Goal: Task Accomplishment & Management: Use online tool/utility

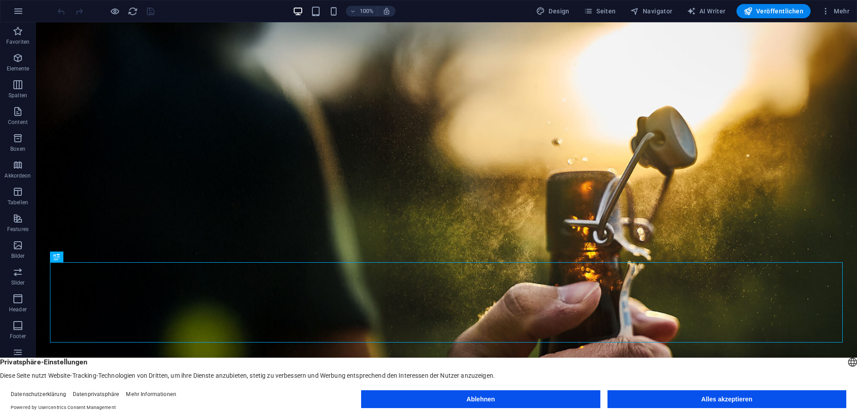
click at [740, 406] on button "Alles akzeptieren" at bounding box center [726, 399] width 239 height 18
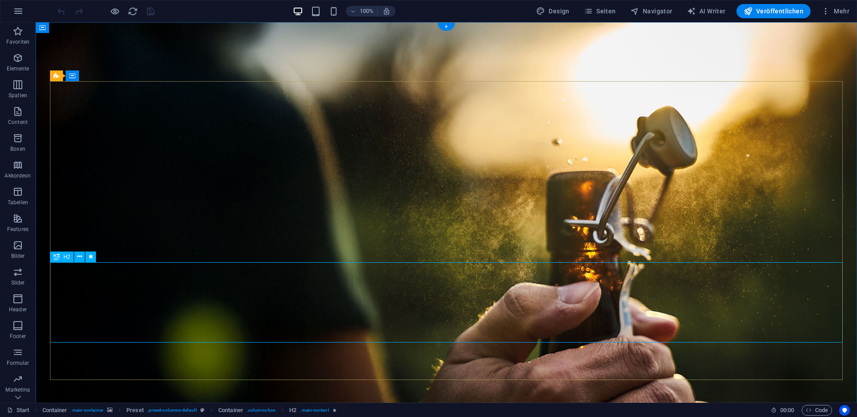
scroll to position [31, 0]
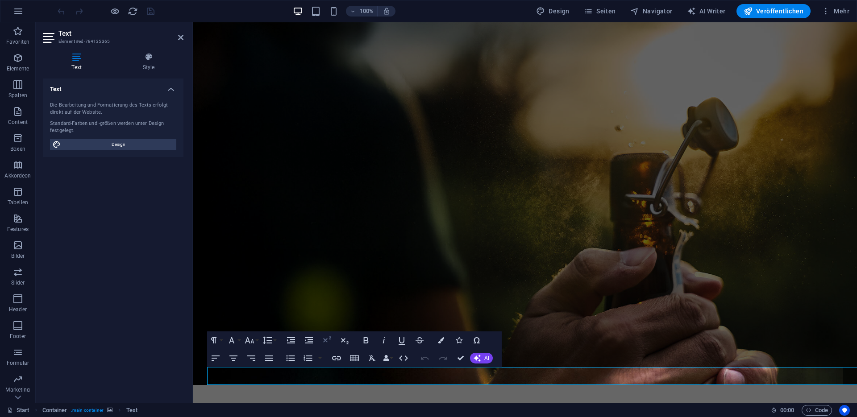
scroll to position [13, 0]
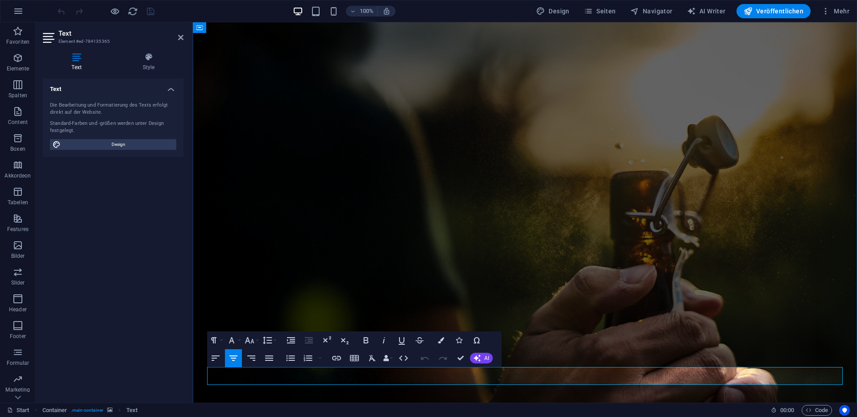
click at [553, 352] on icon "button" at bounding box center [553, 352] width 6 height 6
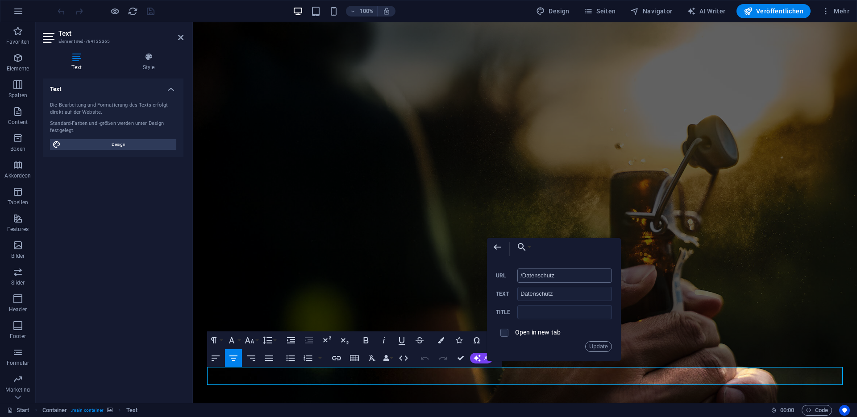
click at [527, 277] on input "/Datenschutz" at bounding box center [564, 276] width 95 height 14
type input "/datenschutz"
click at [602, 345] on button "Update" at bounding box center [598, 346] width 27 height 11
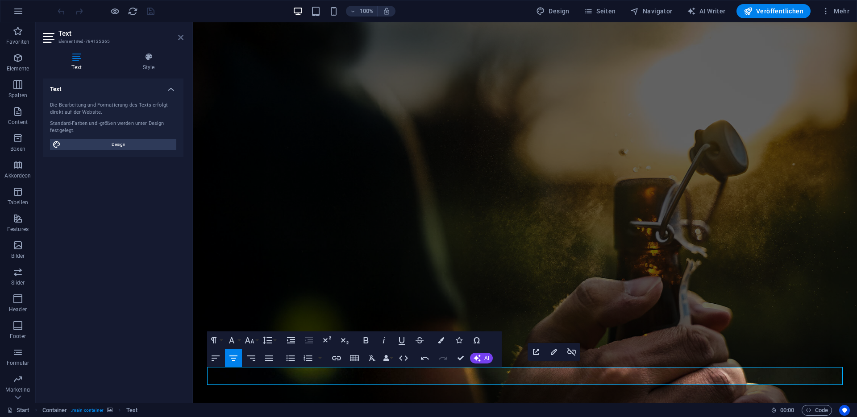
click at [178, 38] on icon at bounding box center [180, 37] width 5 height 7
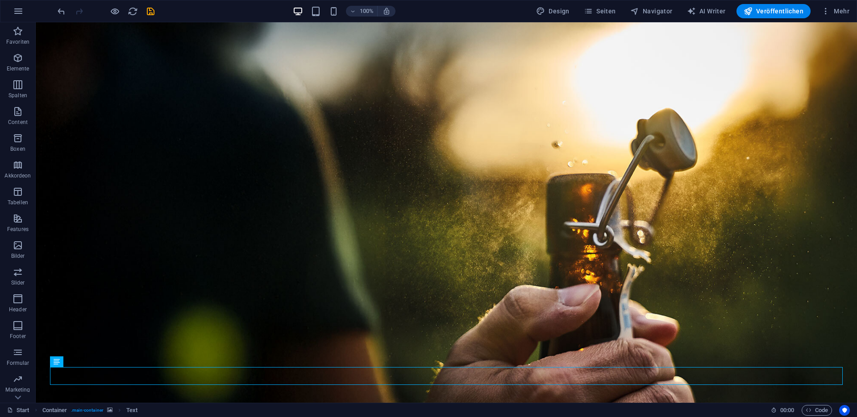
click at [191, 54] on figure at bounding box center [446, 214] width 821 height 411
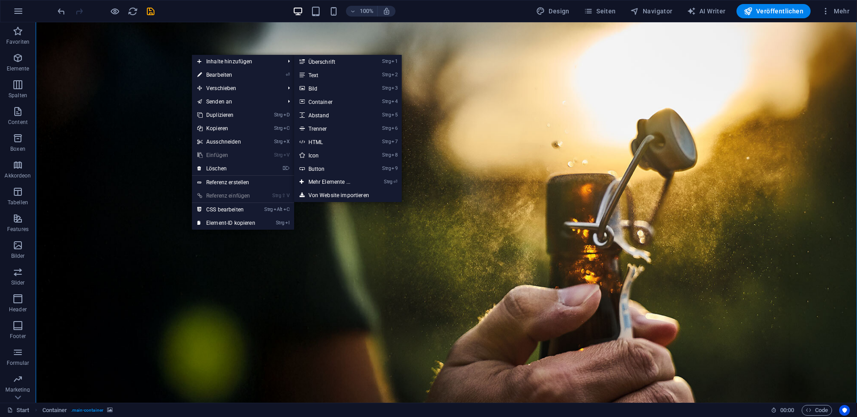
click at [156, 58] on figure at bounding box center [446, 214] width 821 height 411
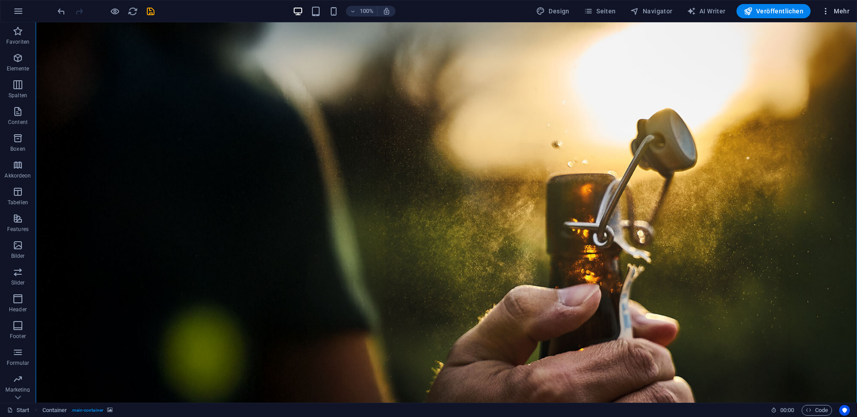
click at [836, 12] on span "Mehr" at bounding box center [835, 11] width 28 height 9
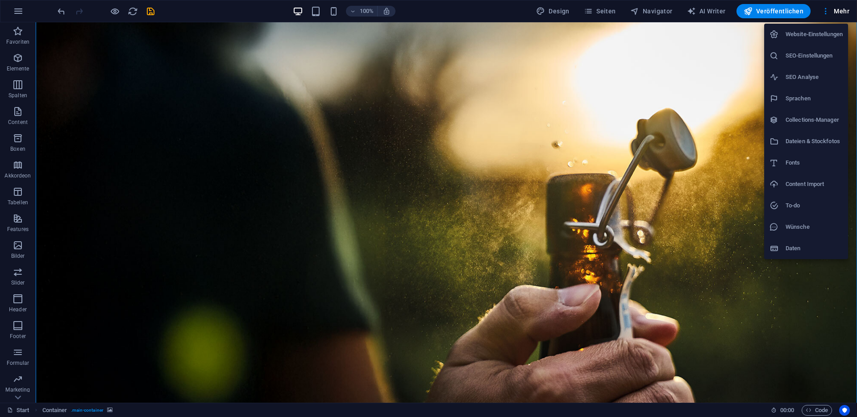
click at [822, 55] on h6 "SEO-Einstellungen" at bounding box center [813, 55] width 57 height 11
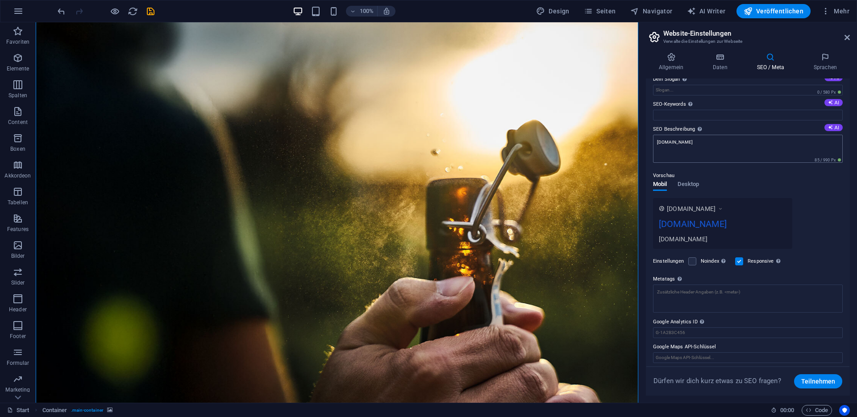
scroll to position [41, 0]
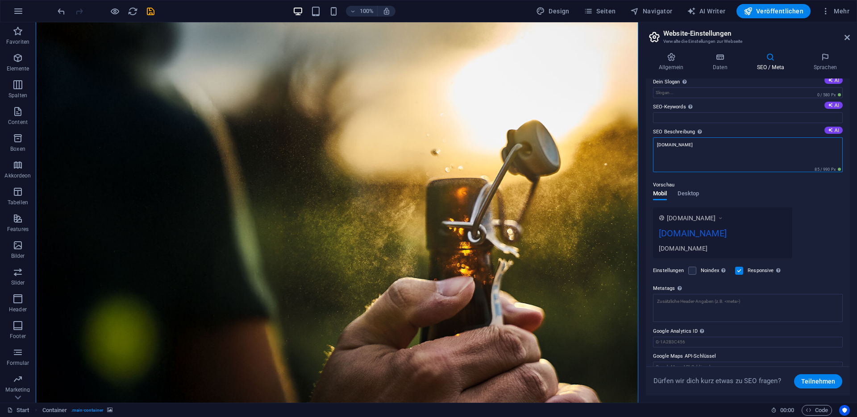
drag, startPoint x: 704, startPoint y: 142, endPoint x: 614, endPoint y: 137, distance: 90.2
click at [653, 137] on textarea "[DOMAIN_NAME]" at bounding box center [748, 154] width 190 height 35
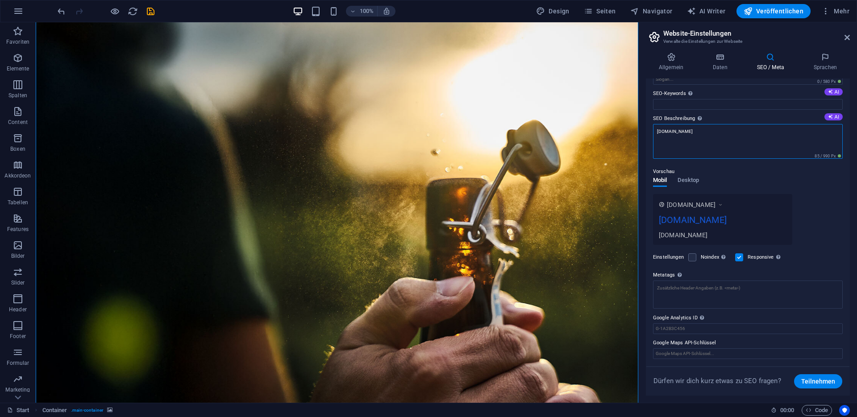
scroll to position [0, 0]
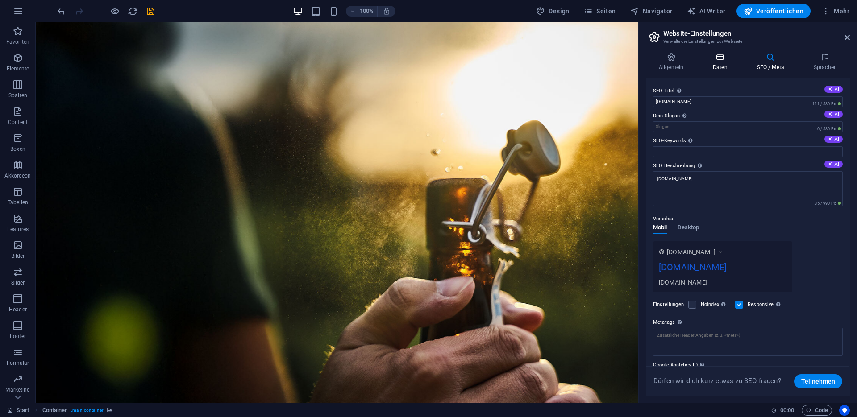
click at [728, 63] on h4 "Daten" at bounding box center [722, 62] width 44 height 19
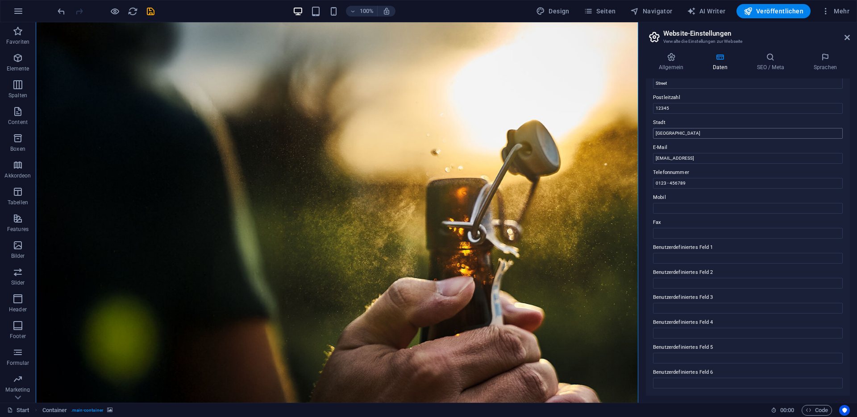
scroll to position [66, 0]
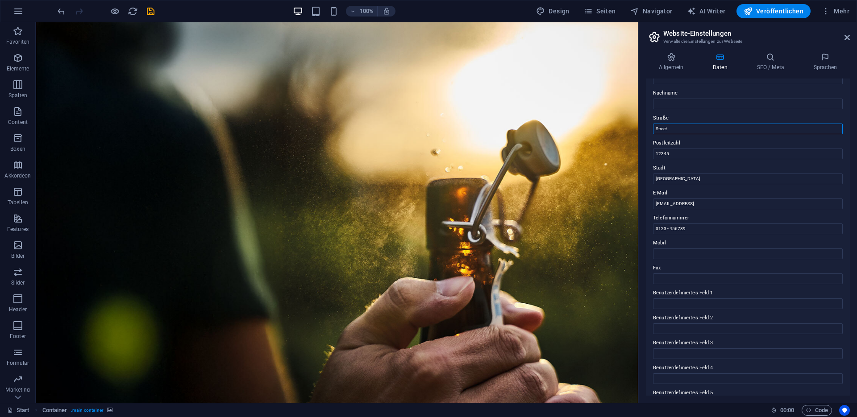
drag, startPoint x: 679, startPoint y: 124, endPoint x: 630, endPoint y: 121, distance: 48.7
click at [653, 124] on input "Street" at bounding box center [748, 129] width 190 height 11
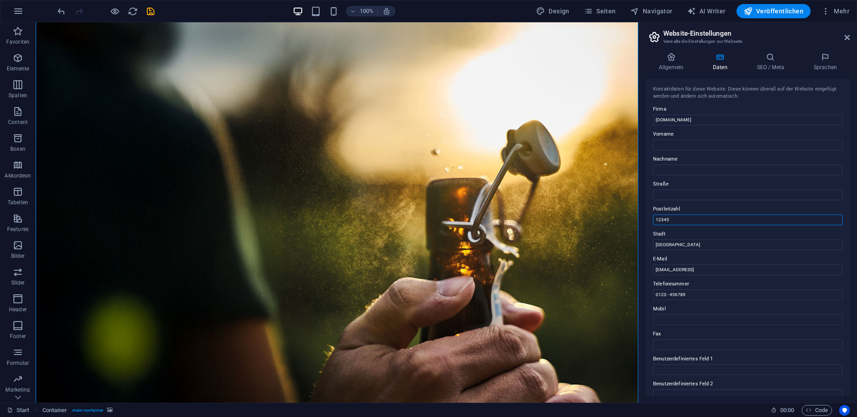
drag, startPoint x: 683, startPoint y: 216, endPoint x: 636, endPoint y: 215, distance: 47.3
click at [653, 215] on input "12345" at bounding box center [748, 220] width 190 height 11
drag, startPoint x: 756, startPoint y: 265, endPoint x: 645, endPoint y: 249, distance: 112.2
click at [653, 265] on input "[EMAIL_ADDRESS]" at bounding box center [748, 270] width 190 height 11
drag, startPoint x: 696, startPoint y: 293, endPoint x: 609, endPoint y: 288, distance: 86.7
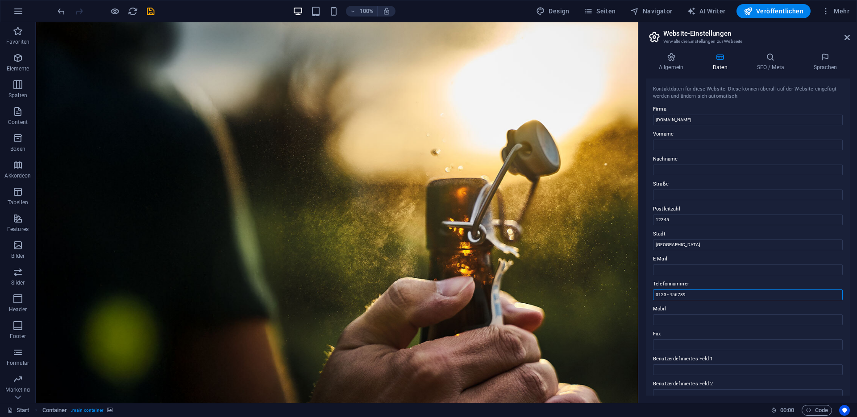
click at [653, 290] on input "0123 - 456789" at bounding box center [748, 295] width 190 height 11
drag, startPoint x: 679, startPoint y: 219, endPoint x: 584, endPoint y: 188, distance: 99.7
click at [653, 215] on input "12345" at bounding box center [748, 220] width 190 height 11
drag, startPoint x: 712, startPoint y: 261, endPoint x: 579, endPoint y: 230, distance: 137.0
drag, startPoint x: 706, startPoint y: 261, endPoint x: 634, endPoint y: 232, distance: 77.6
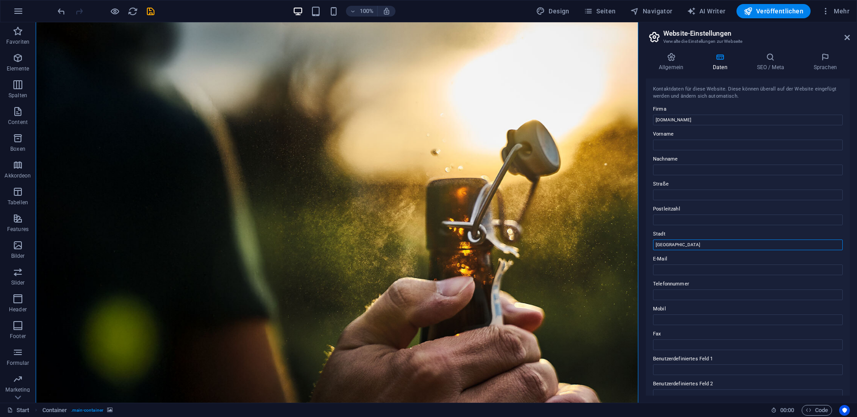
click at [667, 243] on input "[GEOGRAPHIC_DATA]" at bounding box center [748, 245] width 190 height 11
drag, startPoint x: 647, startPoint y: 236, endPoint x: 631, endPoint y: 232, distance: 16.9
click at [653, 240] on input "[GEOGRAPHIC_DATA]" at bounding box center [748, 245] width 190 height 11
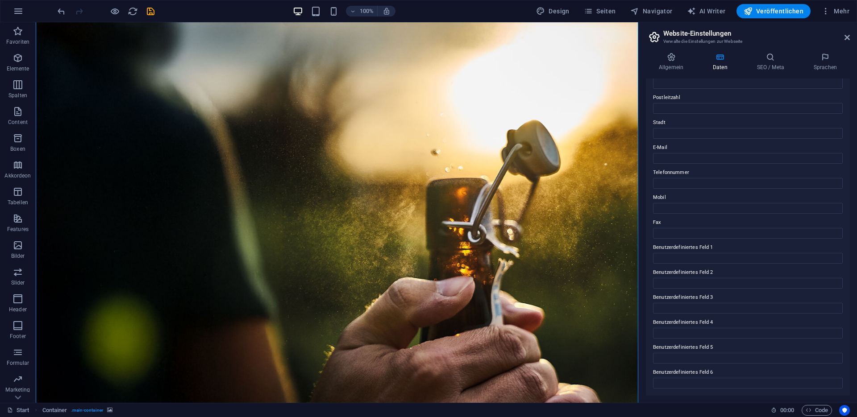
click at [671, 73] on div "Allgemein Daten SEO / Meta Sprachen Name der Website Bergbräu Logo Ziehe Dateie…" at bounding box center [748, 224] width 204 height 343
click at [670, 68] on h4 "Allgemein" at bounding box center [673, 62] width 54 height 19
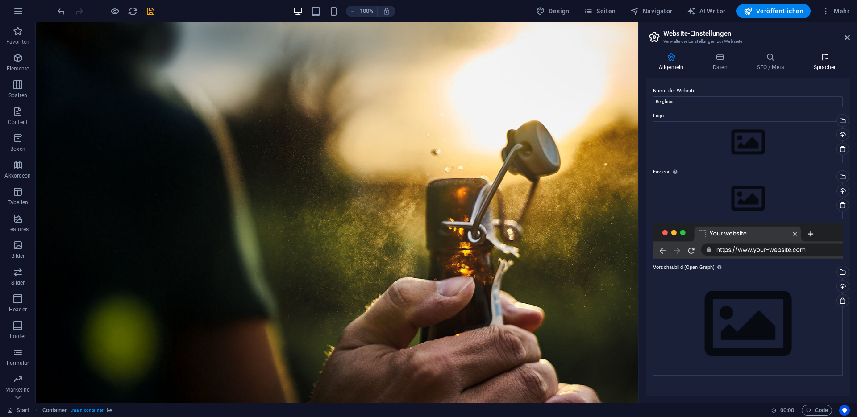
click at [833, 66] on h4 "Sprachen" at bounding box center [824, 62] width 49 height 19
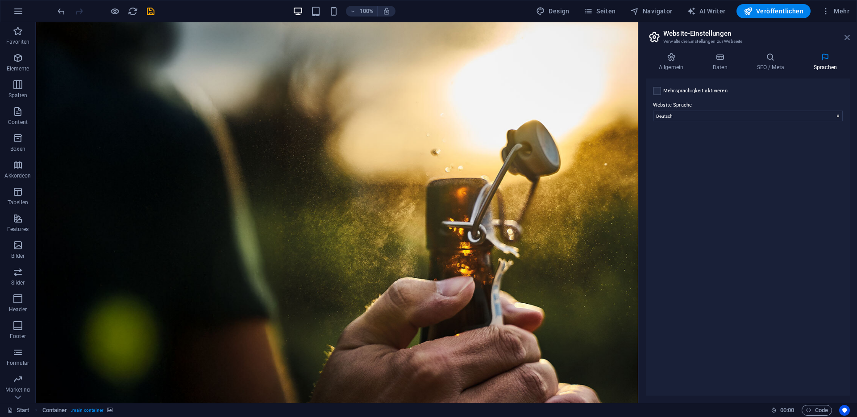
drag, startPoint x: 846, startPoint y: 37, endPoint x: 810, endPoint y: 15, distance: 42.5
click at [846, 37] on icon at bounding box center [846, 37] width 5 height 7
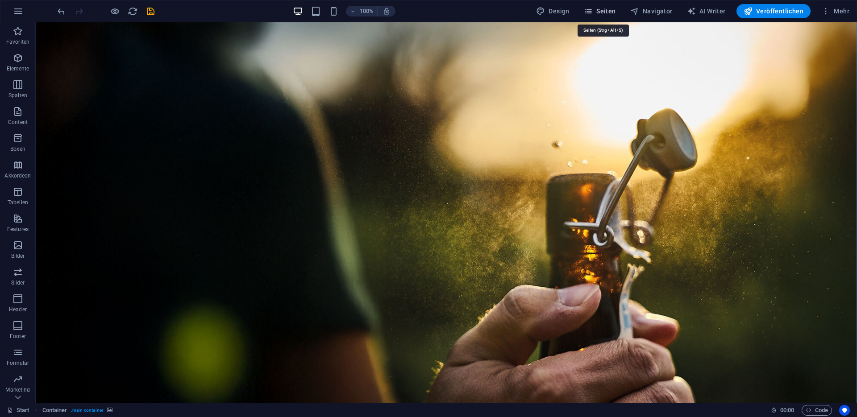
click at [588, 12] on icon "button" at bounding box center [588, 11] width 9 height 9
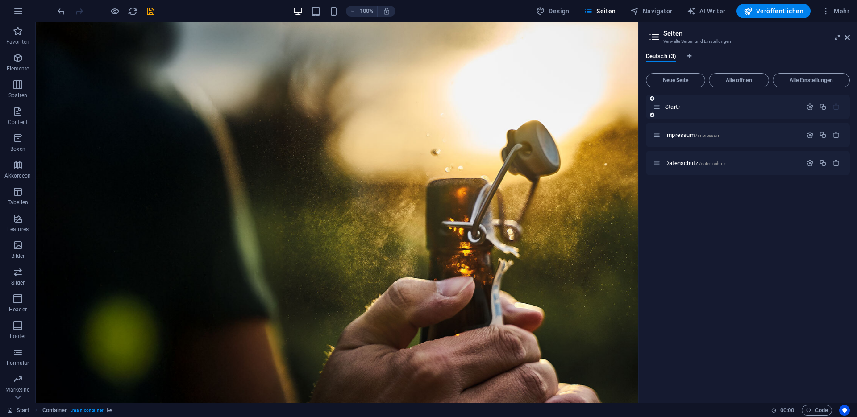
click at [813, 103] on div at bounding box center [822, 107] width 39 height 10
click at [813, 104] on icon "button" at bounding box center [810, 107] width 8 height 8
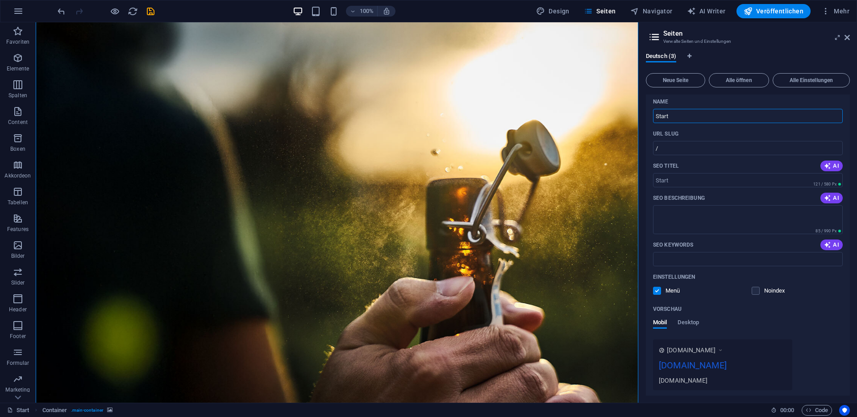
scroll to position [91, 0]
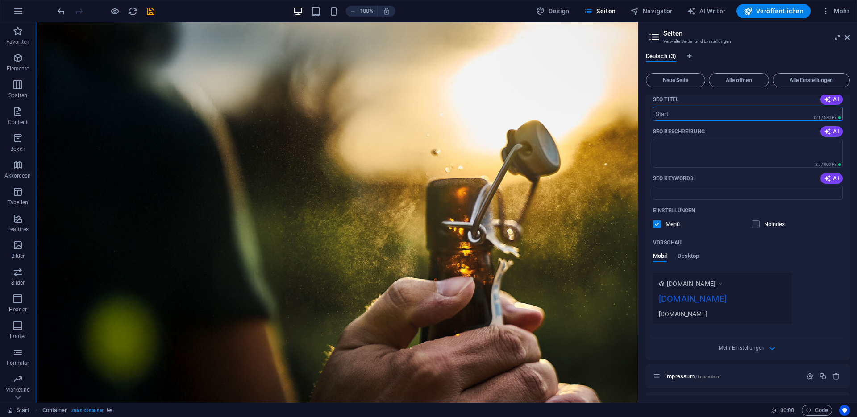
click at [683, 117] on input "SEO Titel" at bounding box center [748, 114] width 190 height 14
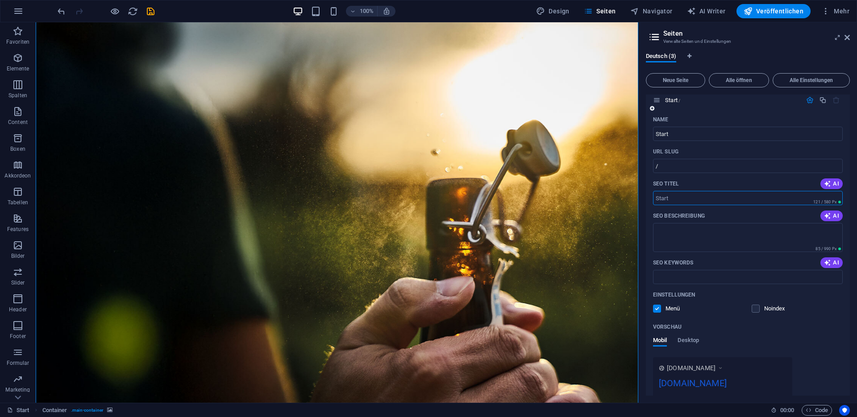
scroll to position [0, 0]
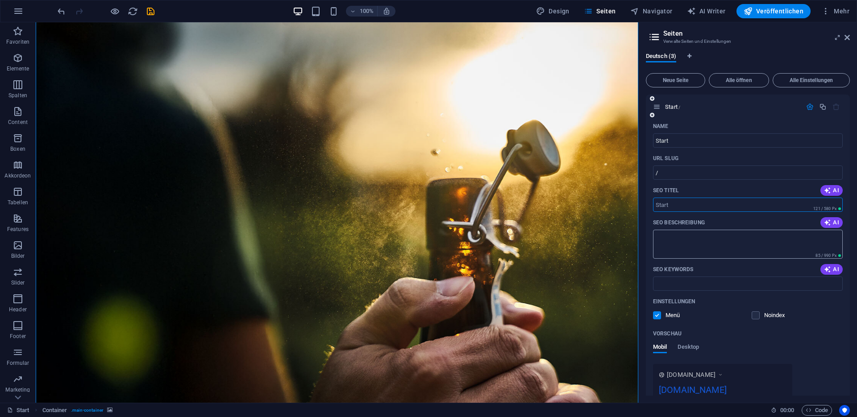
click at [685, 244] on textarea "SEO Beschreibung" at bounding box center [748, 244] width 190 height 29
click at [838, 225] on span "AI" at bounding box center [831, 222] width 15 height 7
type textarea "Entdecken Sie unsere neue Website! Informationen zu Impressum und Datenschutz f…"
drag, startPoint x: 803, startPoint y: 243, endPoint x: 591, endPoint y: 216, distance: 214.5
click at [653, 230] on textarea "Entdecken Sie unsere neue Website! Informationen zu Impressum und Datenschutz f…" at bounding box center [748, 244] width 190 height 29
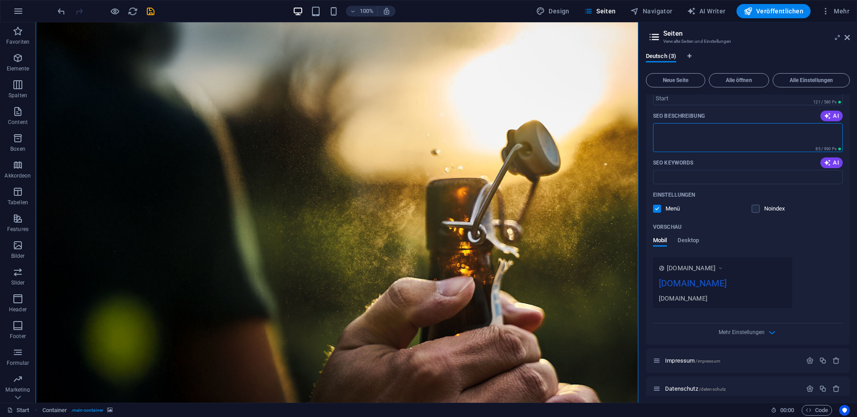
scroll to position [116, 0]
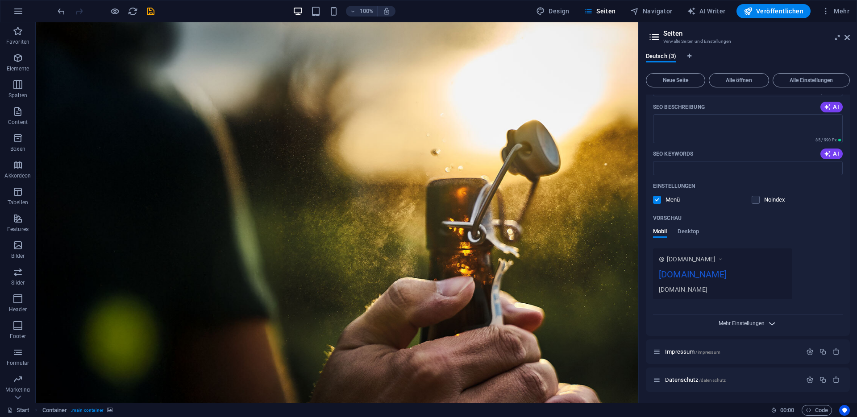
click at [761, 326] on span "Mehr Einstellungen" at bounding box center [741, 323] width 46 height 6
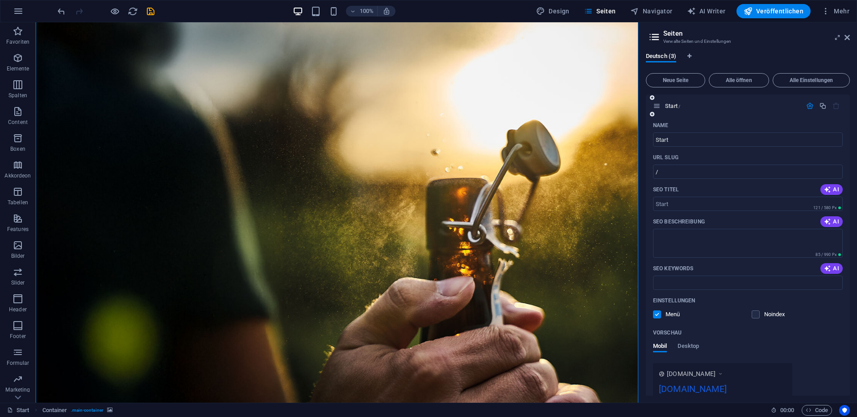
scroll to position [0, 0]
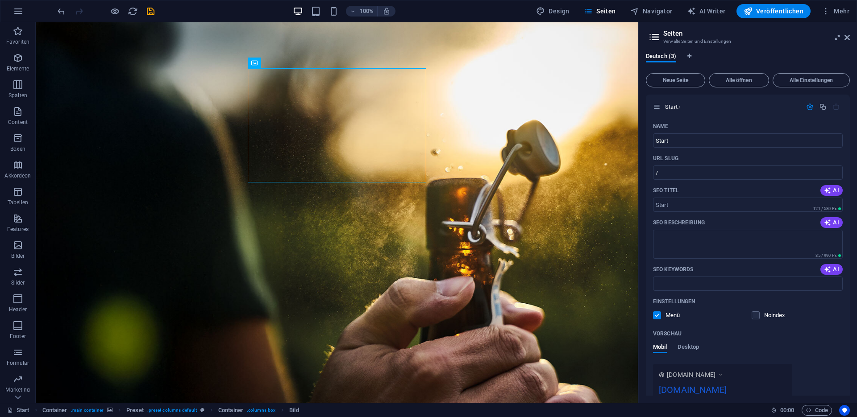
click at [382, 48] on figure at bounding box center [337, 214] width 602 height 411
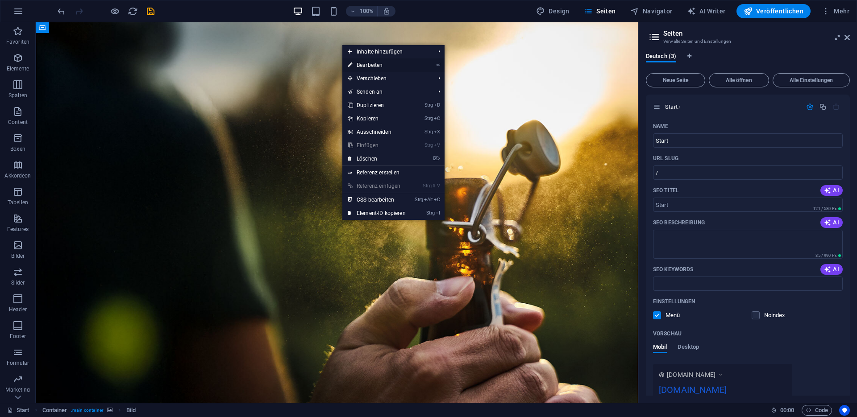
click at [372, 65] on link "⏎ Bearbeiten" at bounding box center [376, 64] width 69 height 13
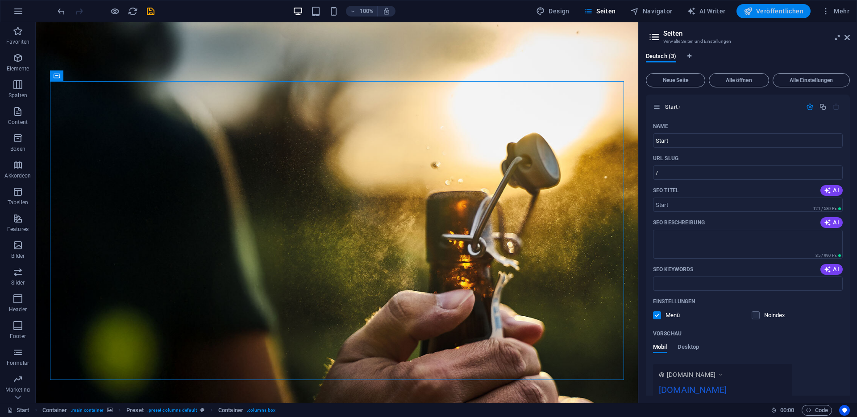
click at [789, 12] on span "Veröffentlichen" at bounding box center [773, 11] width 60 height 9
